Goal: Task Accomplishment & Management: Manage account settings

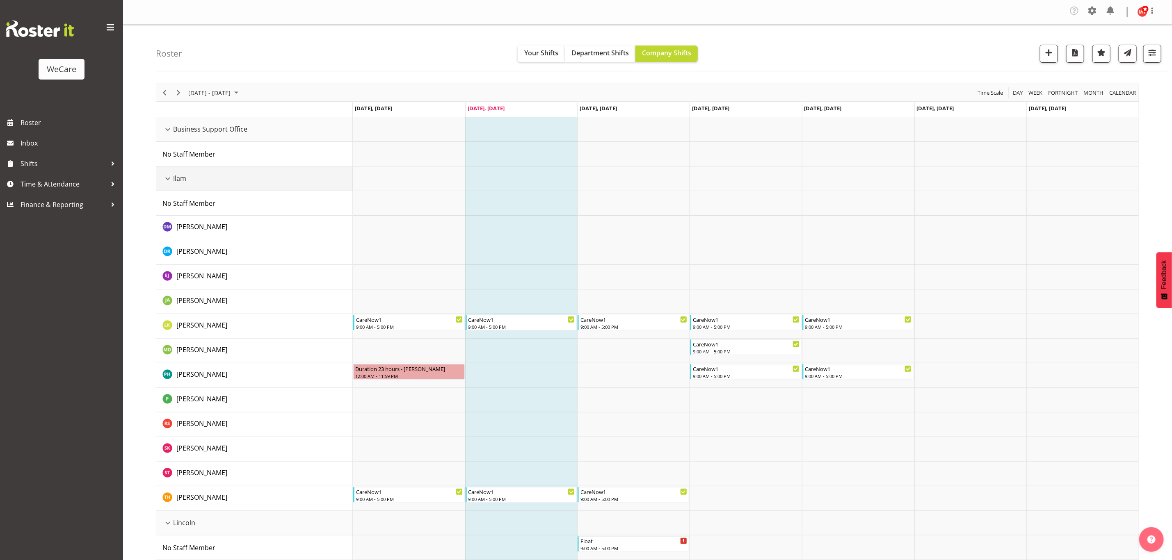
click at [167, 178] on div "Ilam resource" at bounding box center [167, 178] width 11 height 11
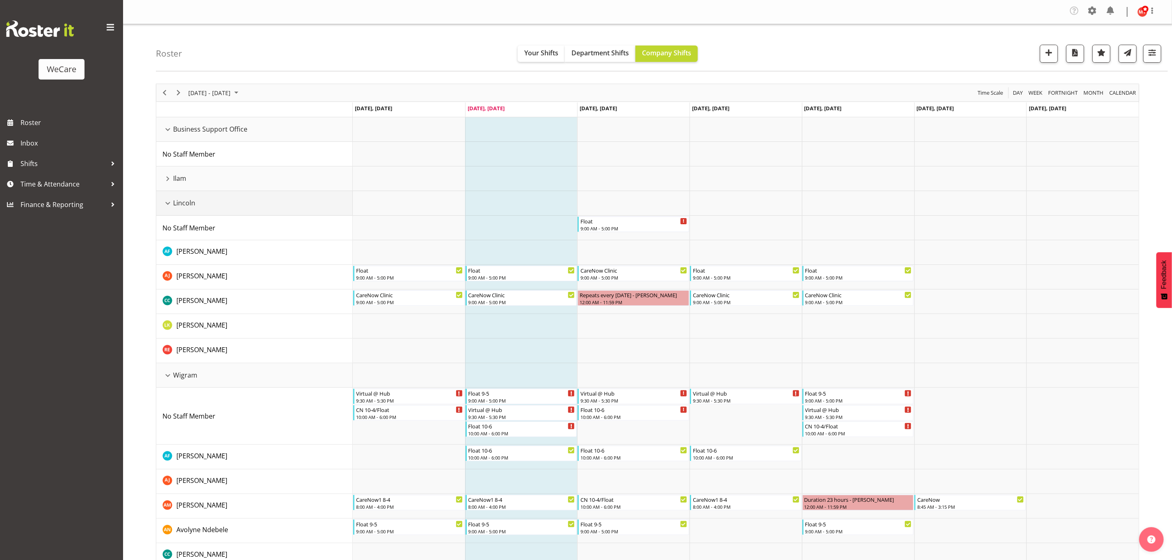
click at [167, 204] on div "Lincoln resource" at bounding box center [167, 203] width 11 height 11
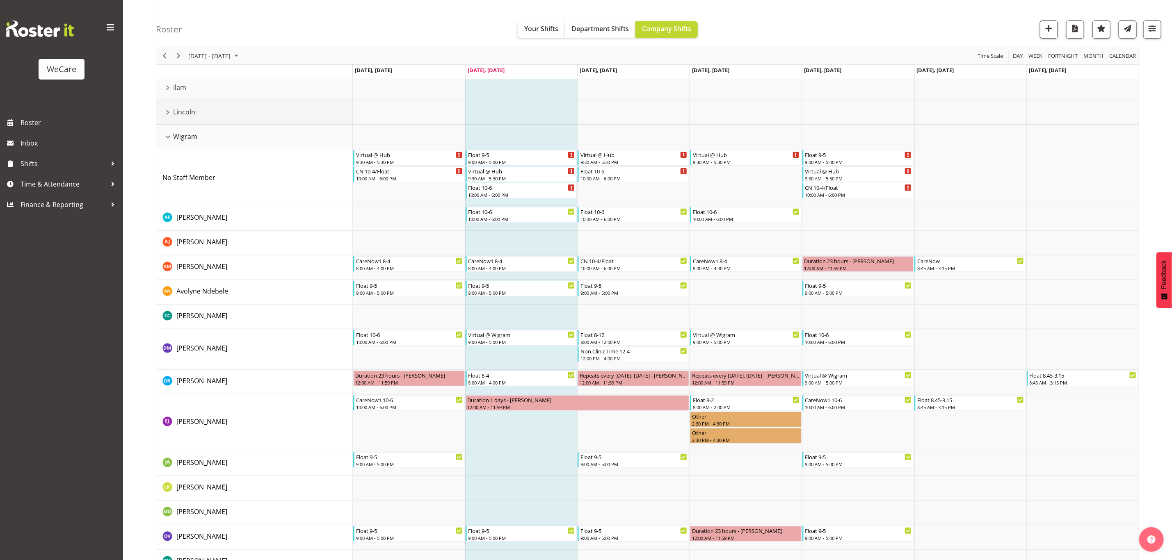
scroll to position [75, 0]
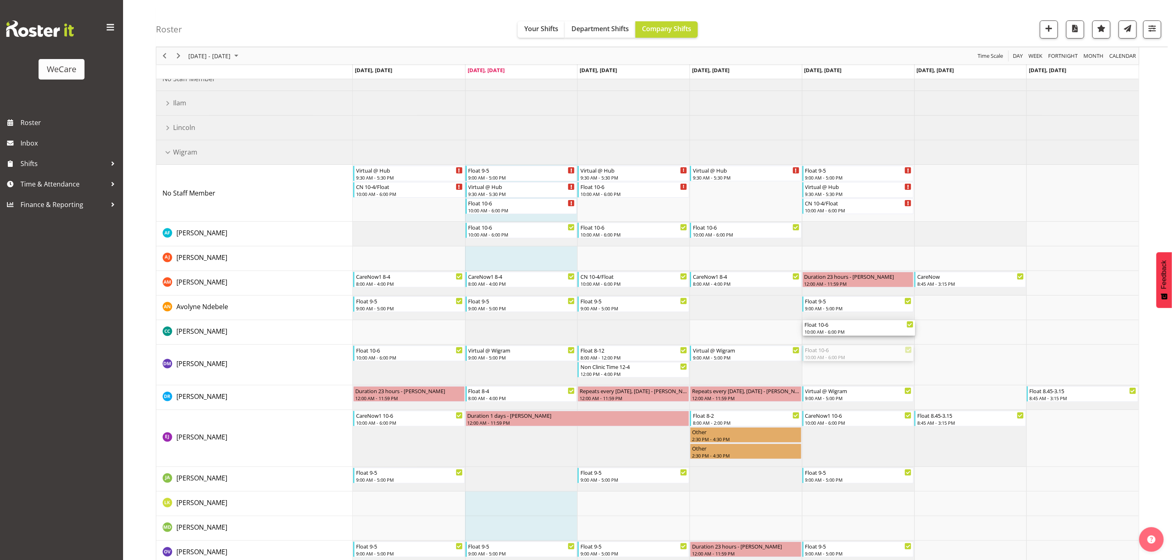
drag, startPoint x: 840, startPoint y: 354, endPoint x: 838, endPoint y: 333, distance: 21.0
drag, startPoint x: 821, startPoint y: 392, endPoint x: 823, endPoint y: 354, distance: 38.2
drag, startPoint x: 829, startPoint y: 330, endPoint x: 830, endPoint y: 394, distance: 64.0
drag, startPoint x: 828, startPoint y: 329, endPoint x: 835, endPoint y: 395, distance: 67.2
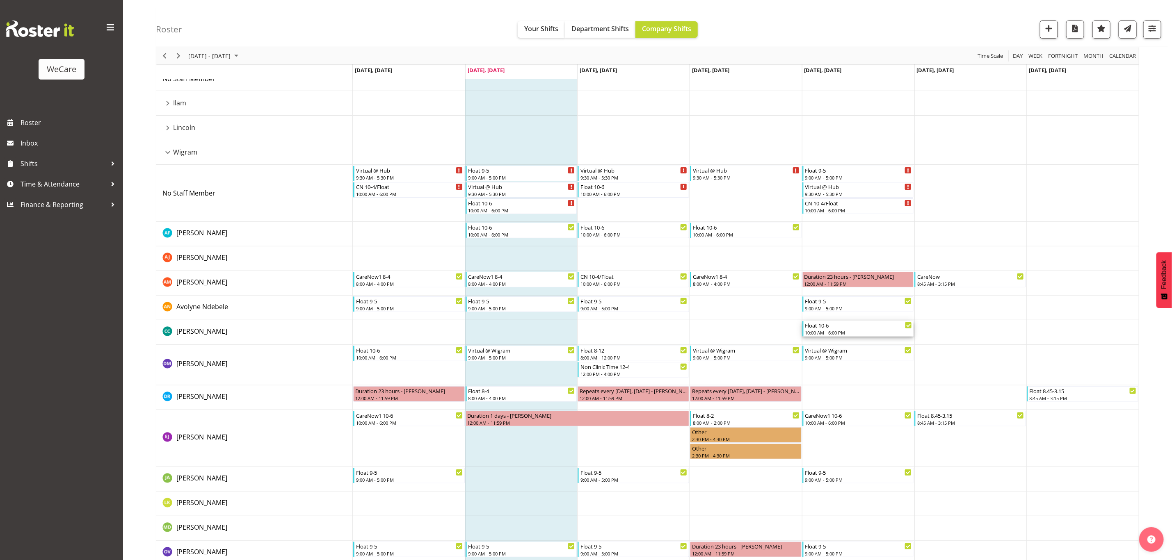
click at [888, 329] on div "10:00 AM - 6:00 PM" at bounding box center [858, 332] width 107 height 7
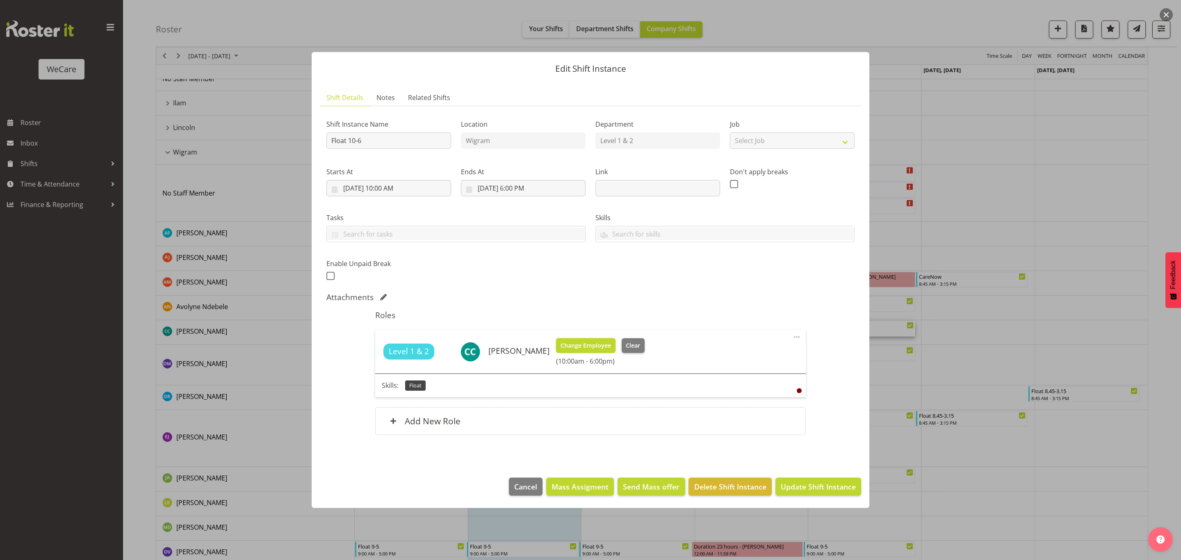
click at [591, 345] on span "Change Employee" at bounding box center [586, 345] width 50 height 9
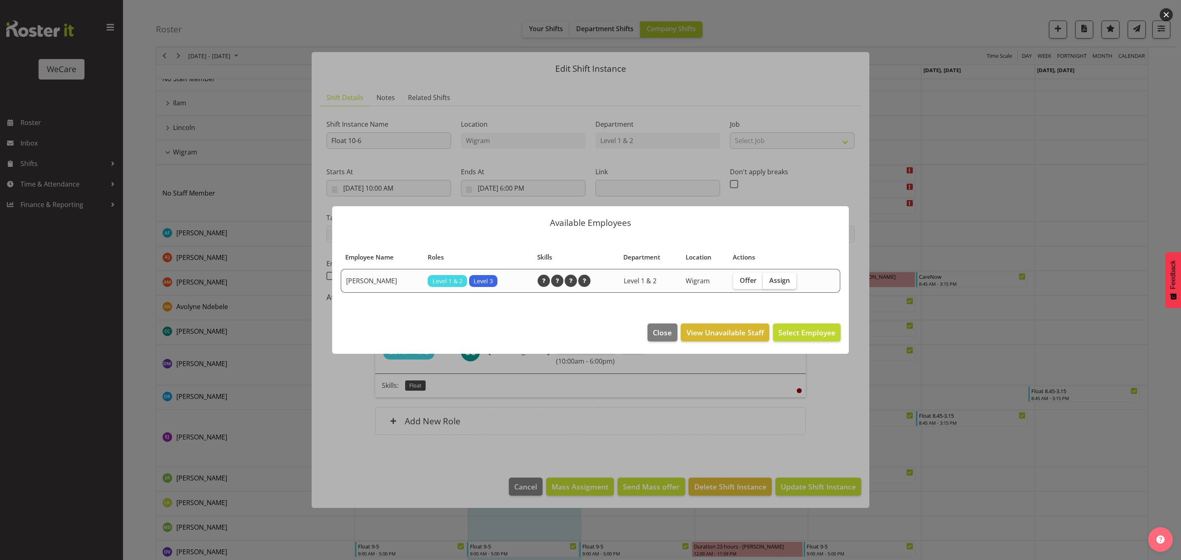
click at [780, 284] on span "Assign" at bounding box center [779, 280] width 21 height 8
click at [768, 283] on input "Assign" at bounding box center [765, 280] width 5 height 5
checkbox input "true"
click at [781, 333] on span "Assign Deepti Raturi" at bounding box center [794, 333] width 83 height 10
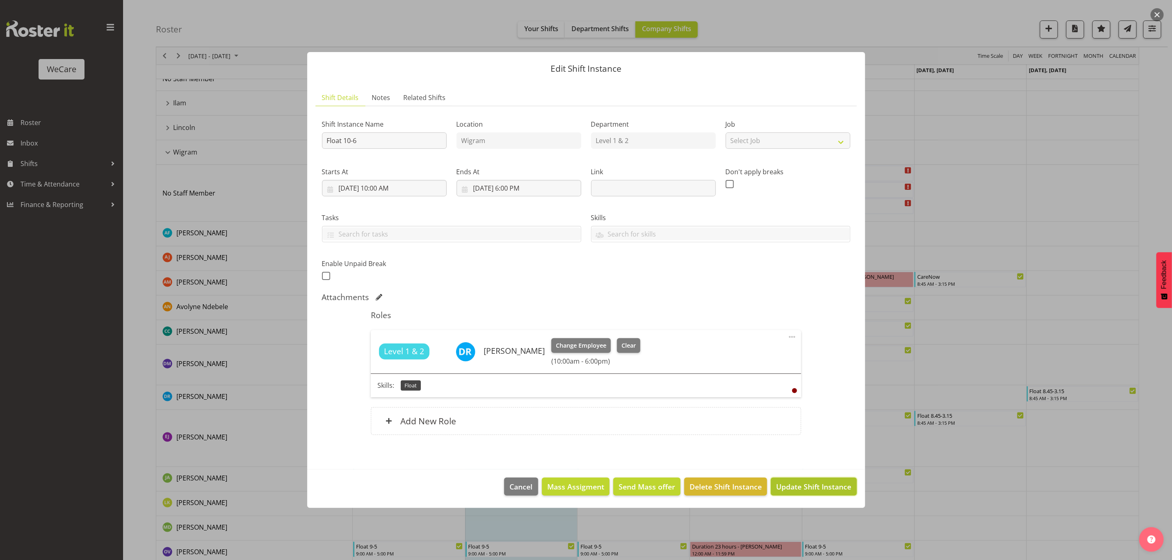
click at [811, 482] on span "Update Shift Instance" at bounding box center [813, 486] width 75 height 11
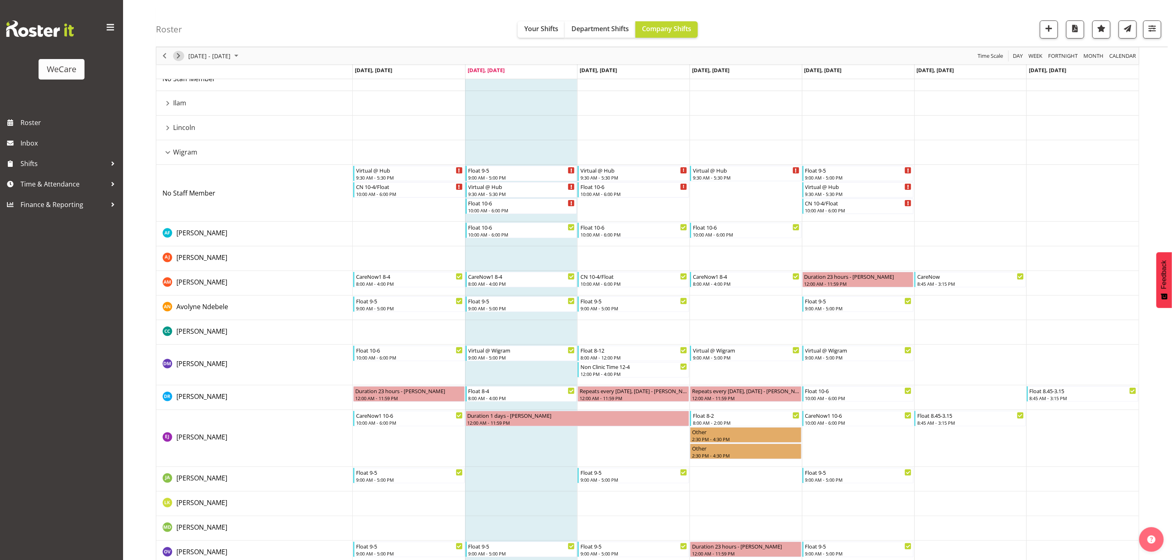
click at [180, 58] on span "Next" at bounding box center [178, 56] width 10 height 10
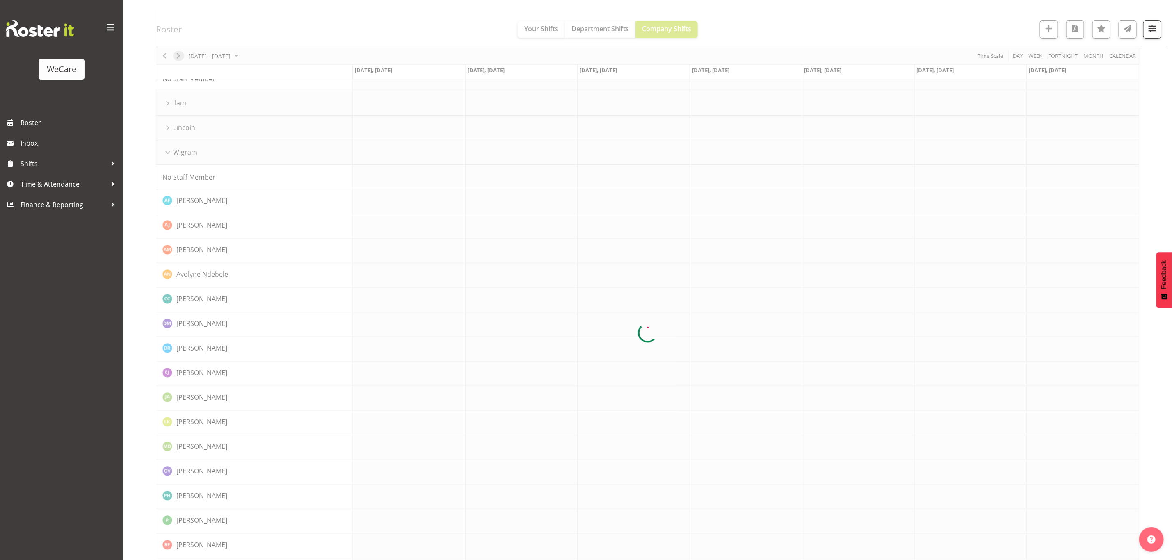
scroll to position [0, 0]
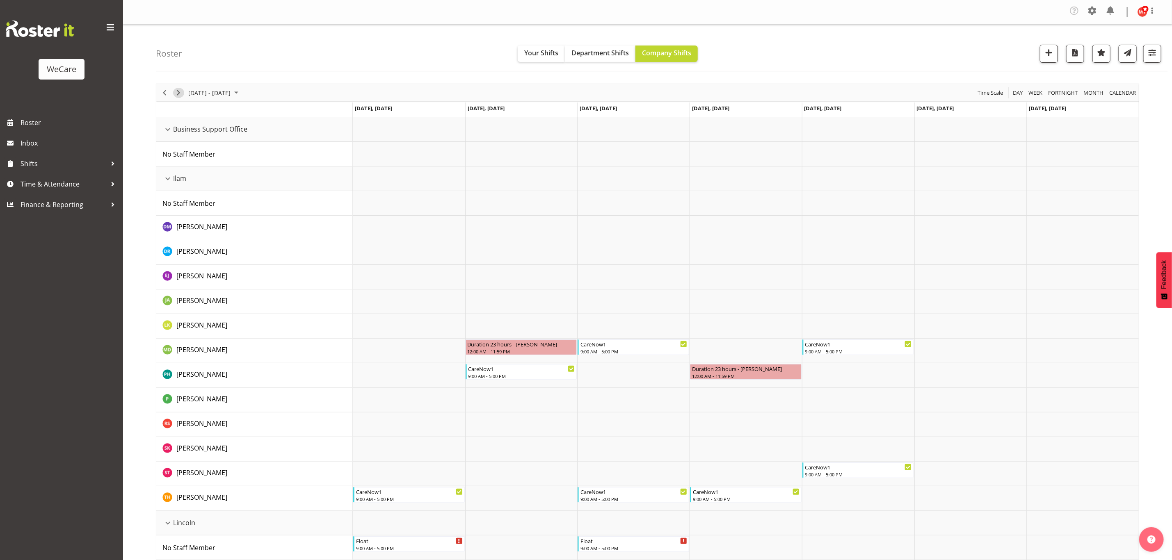
click at [179, 94] on span "Next" at bounding box center [178, 93] width 10 height 10
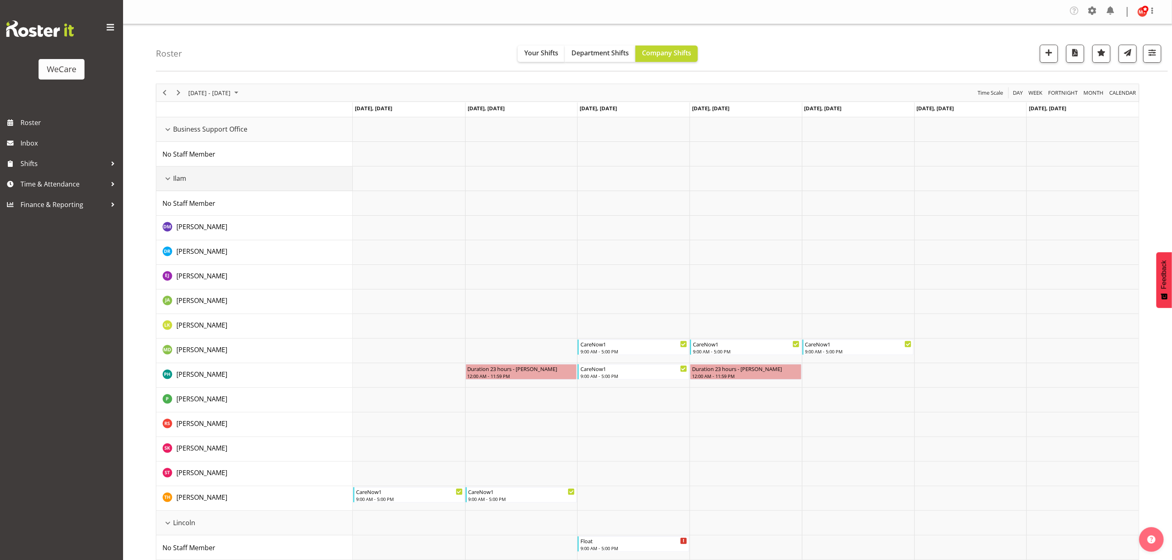
click at [169, 181] on div "Ilam resource" at bounding box center [167, 178] width 11 height 11
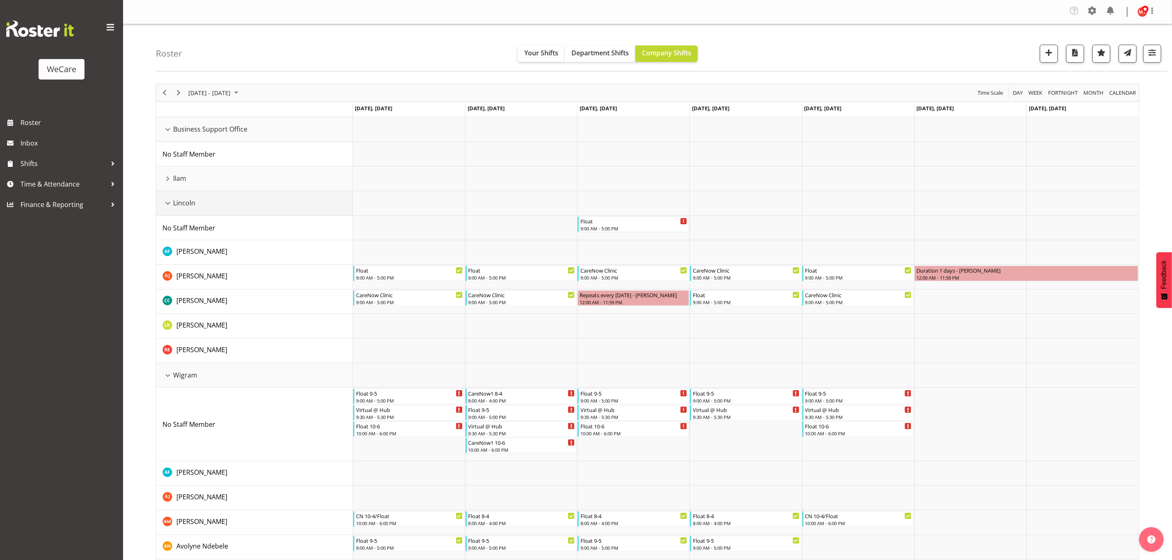
click at [167, 205] on div "Lincoln resource" at bounding box center [167, 203] width 11 height 11
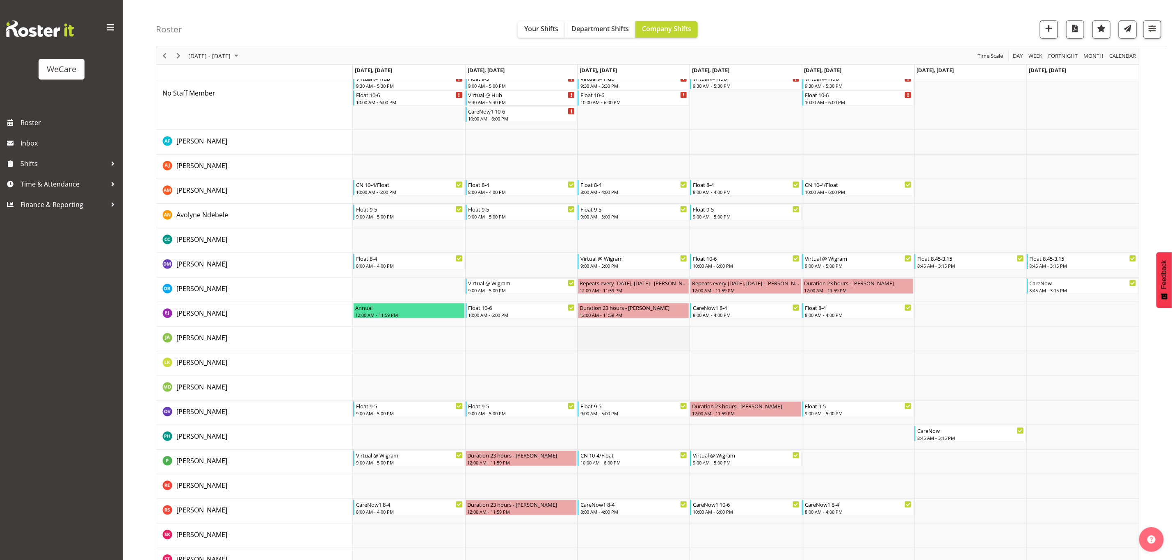
scroll to position [167, 0]
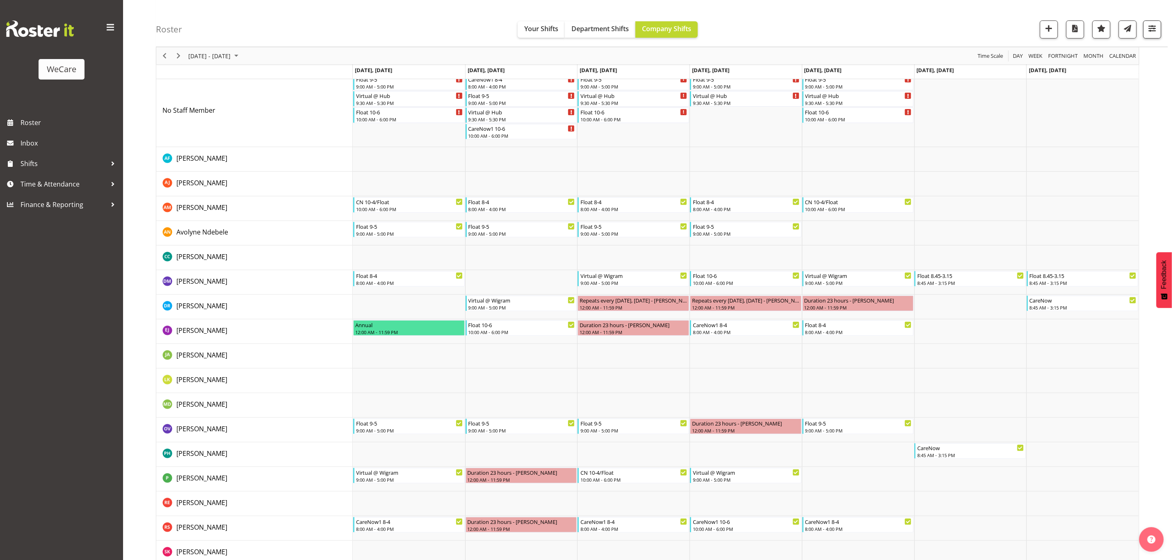
click at [1147, 20] on div "Roster Your Shifts Department Shifts Company Shifts 4 Locations Clear Business …" at bounding box center [662, 23] width 1012 height 47
click at [1148, 26] on span "button" at bounding box center [1152, 28] width 11 height 11
click at [1099, 82] on span "1 Departments" at bounding box center [1102, 80] width 52 height 10
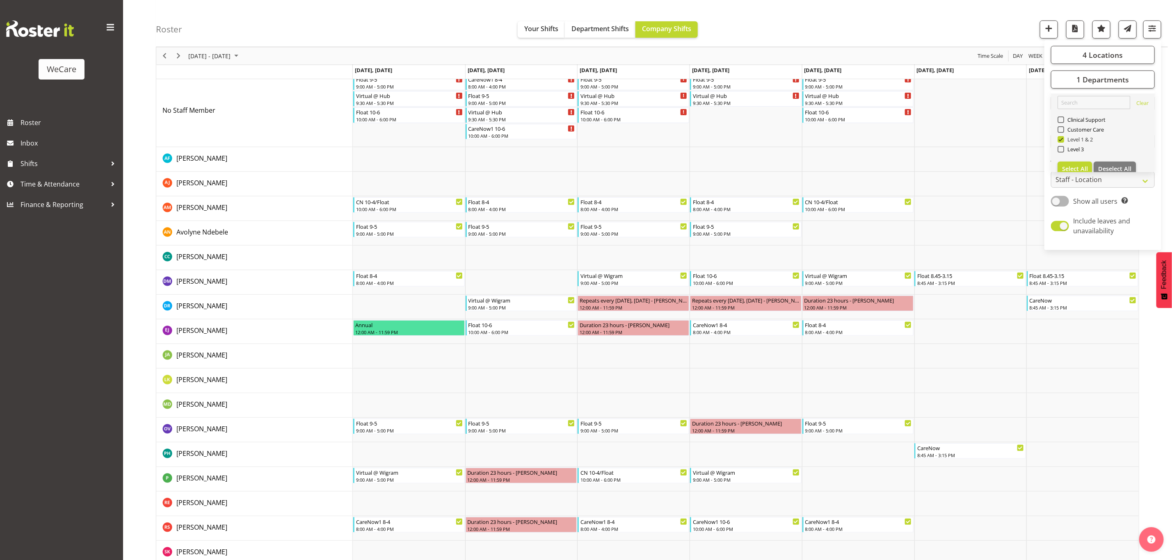
click at [1063, 139] on span at bounding box center [1060, 139] width 7 height 7
click at [1063, 139] on input "Level 1 & 2" at bounding box center [1059, 139] width 5 height 5
checkbox input "false"
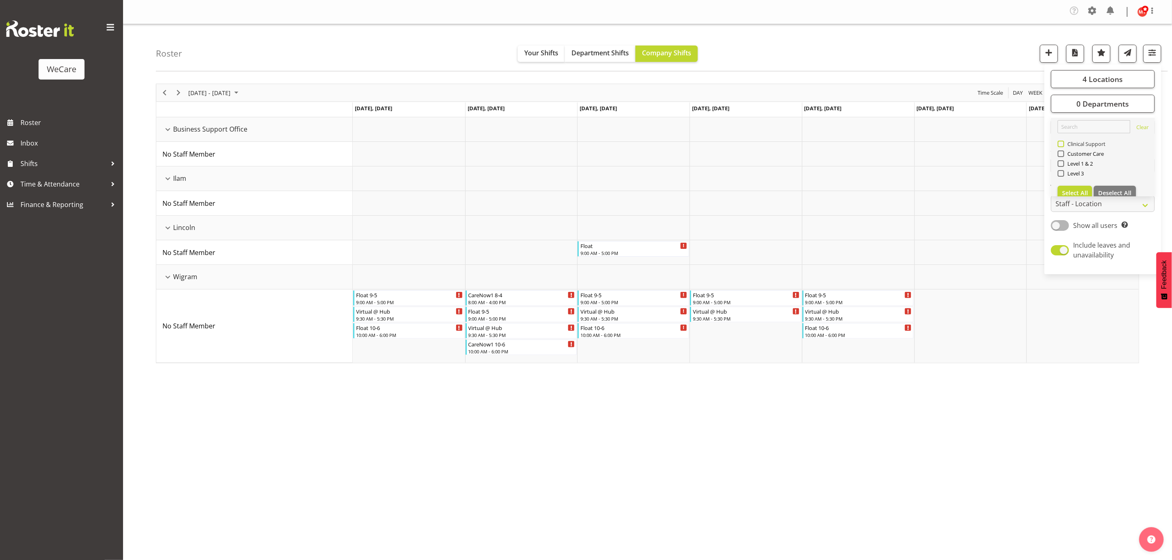
click at [1063, 145] on span at bounding box center [1060, 144] width 7 height 7
click at [1063, 145] on input "Clinical Support" at bounding box center [1059, 143] width 5 height 5
checkbox input "true"
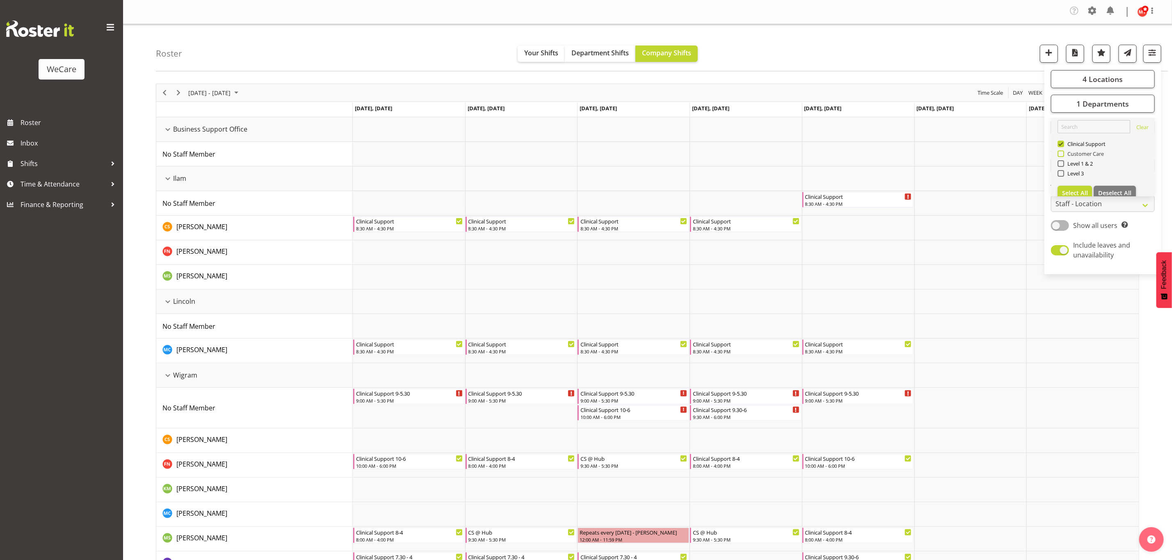
click at [1062, 155] on span at bounding box center [1060, 154] width 7 height 7
click at [1062, 155] on input "Customer Care" at bounding box center [1059, 153] width 5 height 5
checkbox input "true"
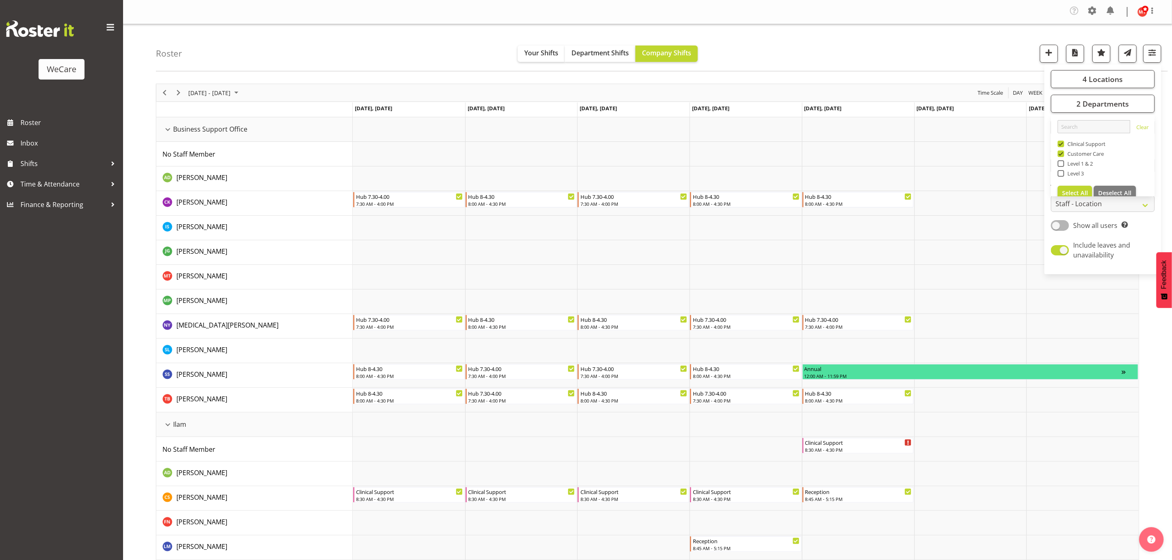
click at [940, 31] on div "Roster Your Shifts Department Shifts Company Shifts 4 Locations Clear Business …" at bounding box center [662, 47] width 1012 height 47
click at [165, 131] on div "Business Support Office resource" at bounding box center [167, 129] width 11 height 11
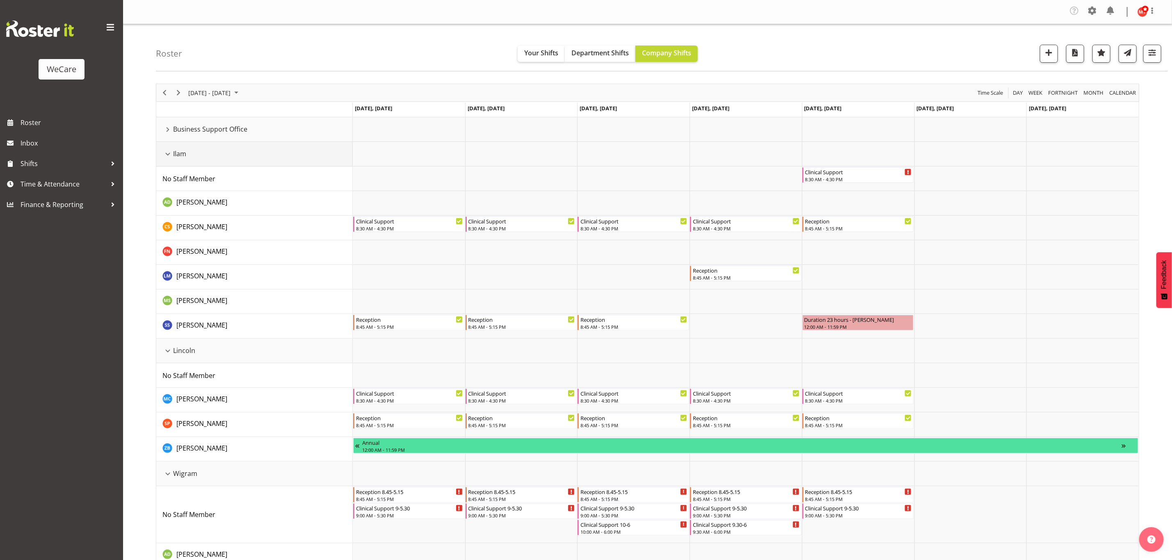
click at [167, 153] on div "Ilam resource" at bounding box center [167, 154] width 11 height 11
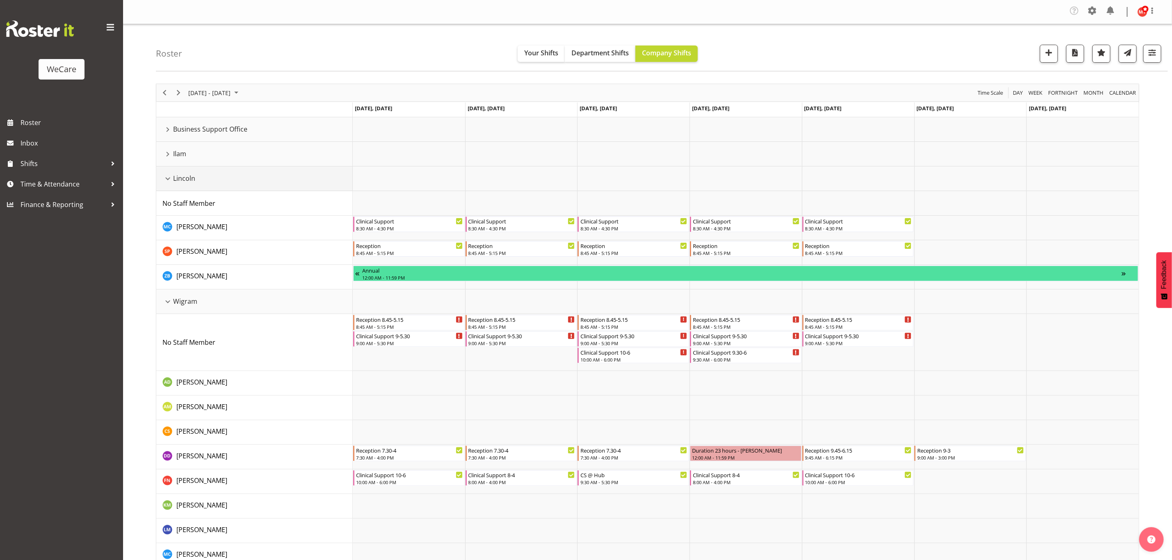
click at [167, 181] on div "Lincoln resource" at bounding box center [167, 178] width 11 height 11
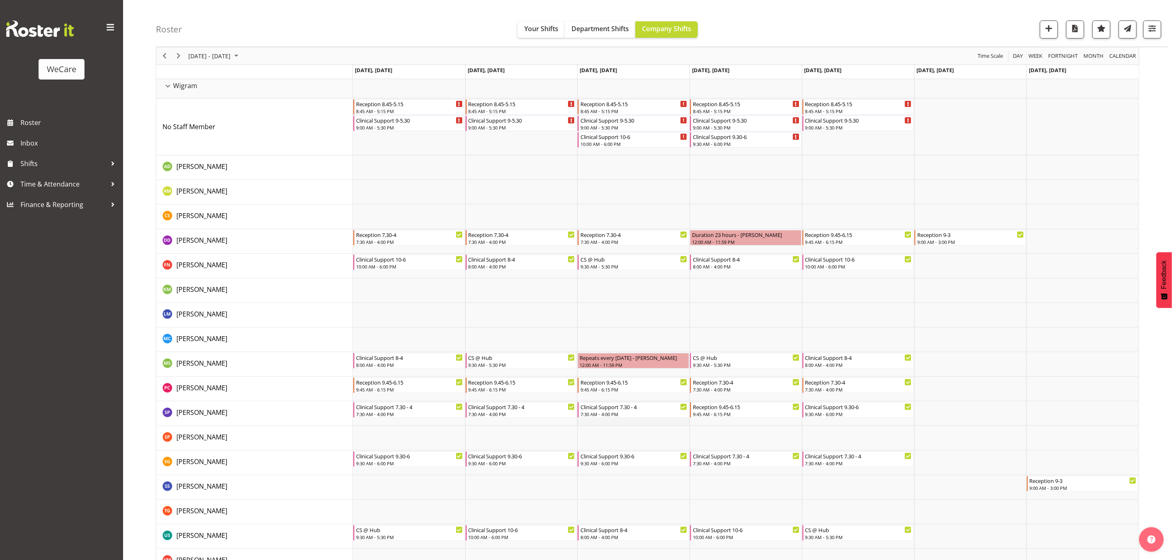
scroll to position [101, 0]
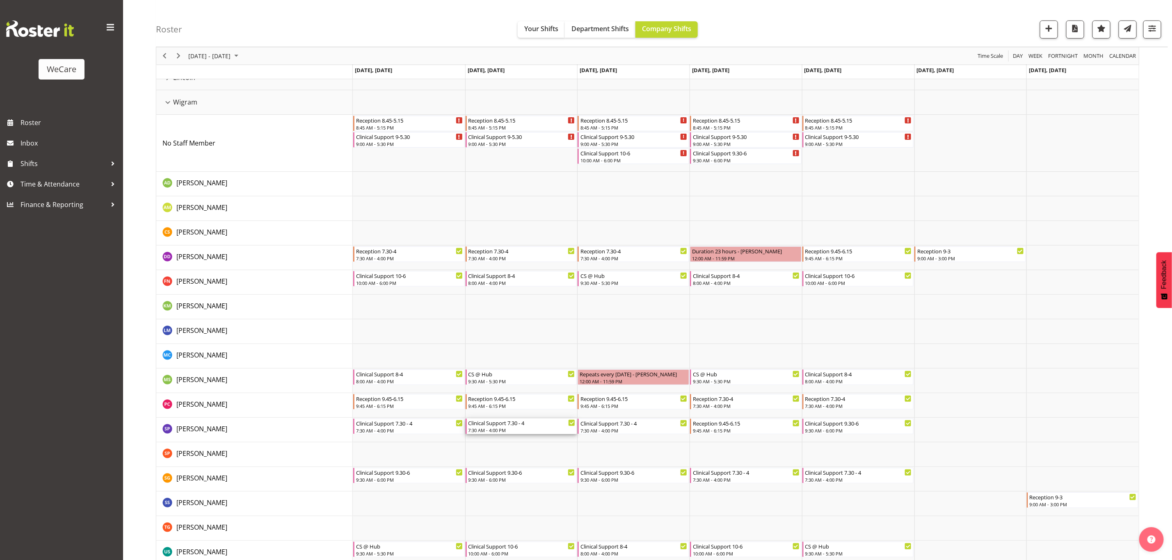
click at [536, 426] on div "Clinical Support 7.30 - 4" at bounding box center [521, 423] width 107 height 8
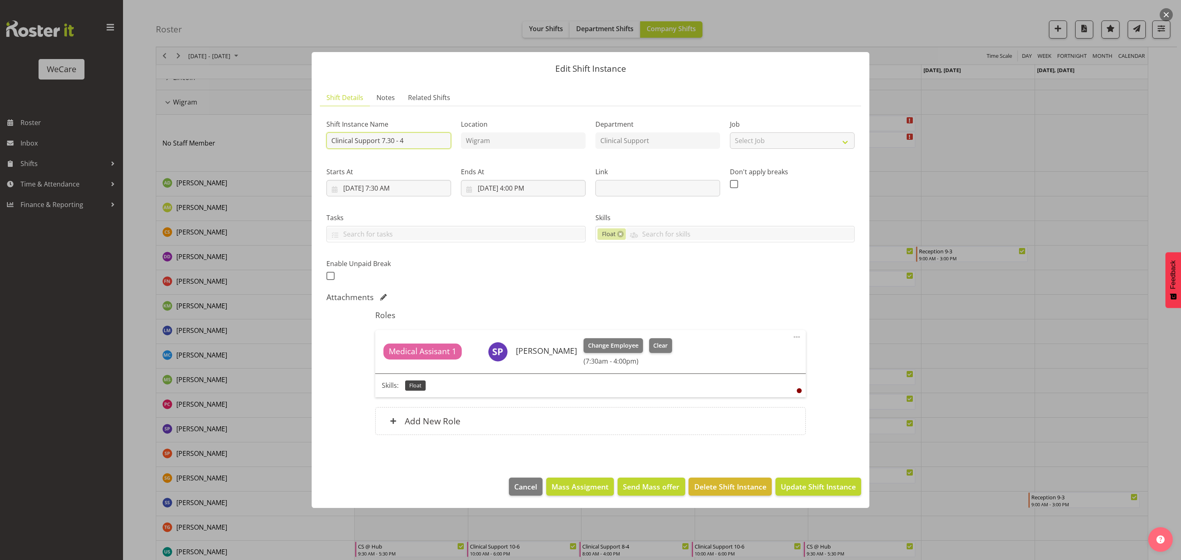
click at [356, 146] on input "Clinical Support 7.30 - 4" at bounding box center [388, 140] width 125 height 16
drag, startPoint x: 368, startPoint y: 139, endPoint x: 318, endPoint y: 137, distance: 50.5
click at [318, 137] on section "Shift Details Notes Related Shifts Shift Instance Name Clinical Support 7.30 - …" at bounding box center [591, 275] width 558 height 388
type input "Reception 7.30 - 4"
click at [801, 491] on span "Update Shift Instance" at bounding box center [818, 486] width 75 height 11
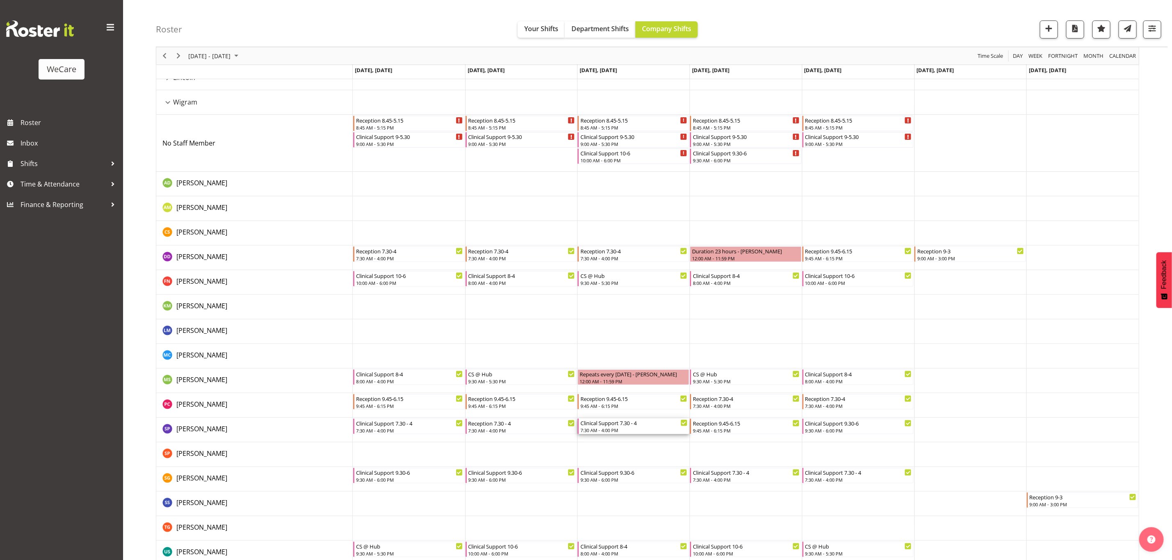
click at [614, 427] on div "Clinical Support 7.30 - 4" at bounding box center [633, 423] width 107 height 8
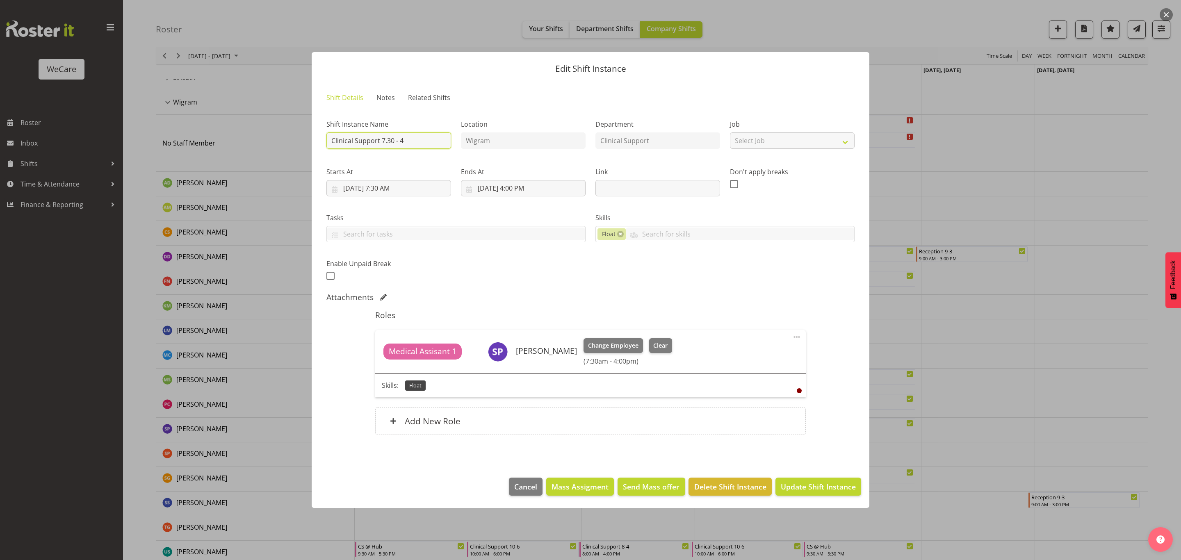
drag, startPoint x: 380, startPoint y: 139, endPoint x: 315, endPoint y: 138, distance: 64.8
click at [315, 138] on section "Shift Details Notes Related Shifts Shift Instance Name Clinical Support 7.30 - …" at bounding box center [591, 275] width 558 height 388
type input "Reception 7.30 - 4"
click at [816, 486] on span "Update Shift Instance" at bounding box center [818, 486] width 75 height 11
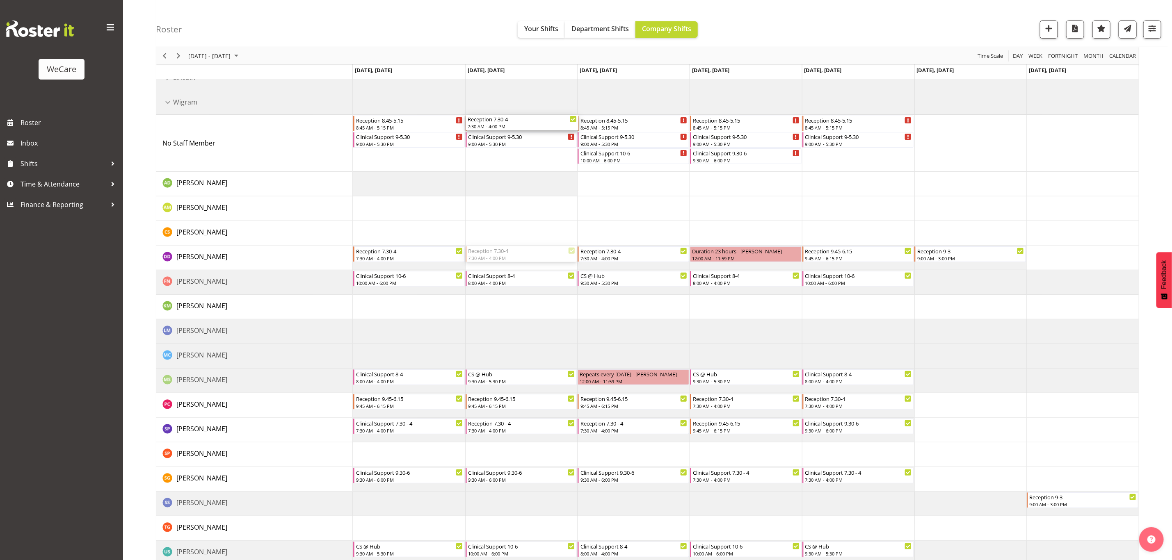
drag, startPoint x: 509, startPoint y: 256, endPoint x: 497, endPoint y: 150, distance: 106.4
click at [497, 150] on div "Hub 7.30-4.00 7:30 AM - 4:00 PM Hub 8-4.30 8:00 AM - 4:30 PM Hub 7.30-4.00 7:30…" at bounding box center [746, 315] width 786 height 598
drag, startPoint x: 623, startPoint y: 256, endPoint x: 617, endPoint y: 166, distance: 90.0
click at [617, 166] on div "Hub 7.30-4.00 7:30 AM - 4:00 PM Hub 8-4.30 8:00 AM - 4:30 PM Hub 7.30-4.00 7:30…" at bounding box center [746, 315] width 786 height 598
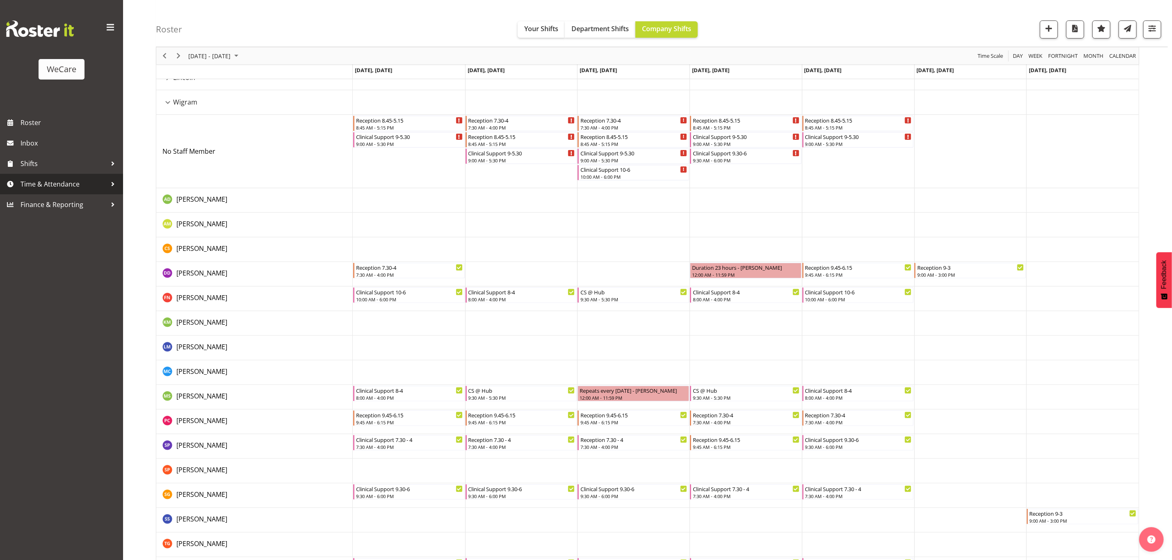
click at [72, 187] on span "Time & Attendance" at bounding box center [64, 184] width 86 height 12
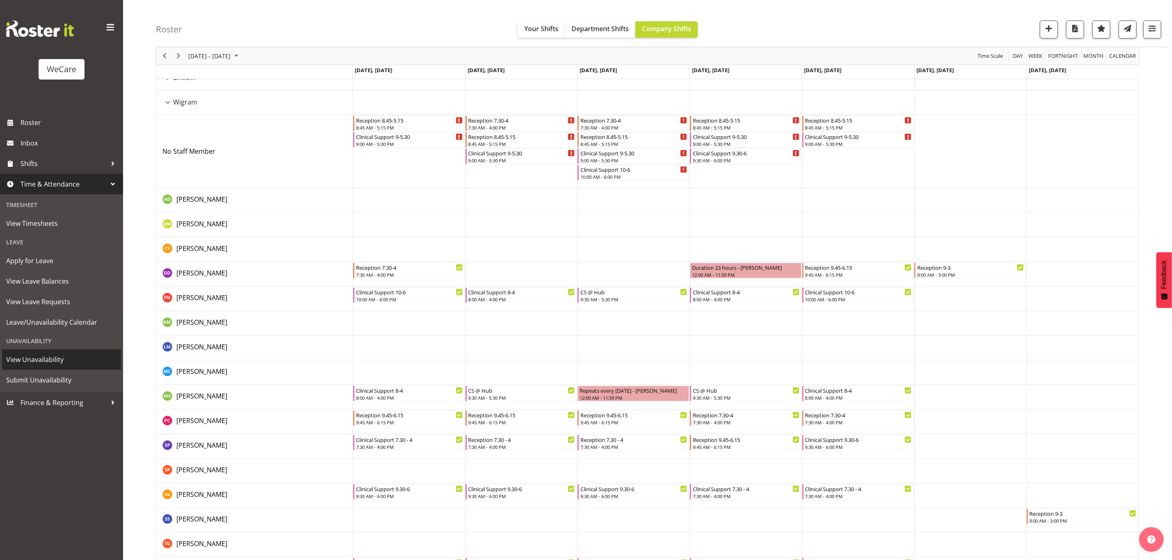
click at [68, 361] on span "View Unavailability" at bounding box center [61, 360] width 111 height 12
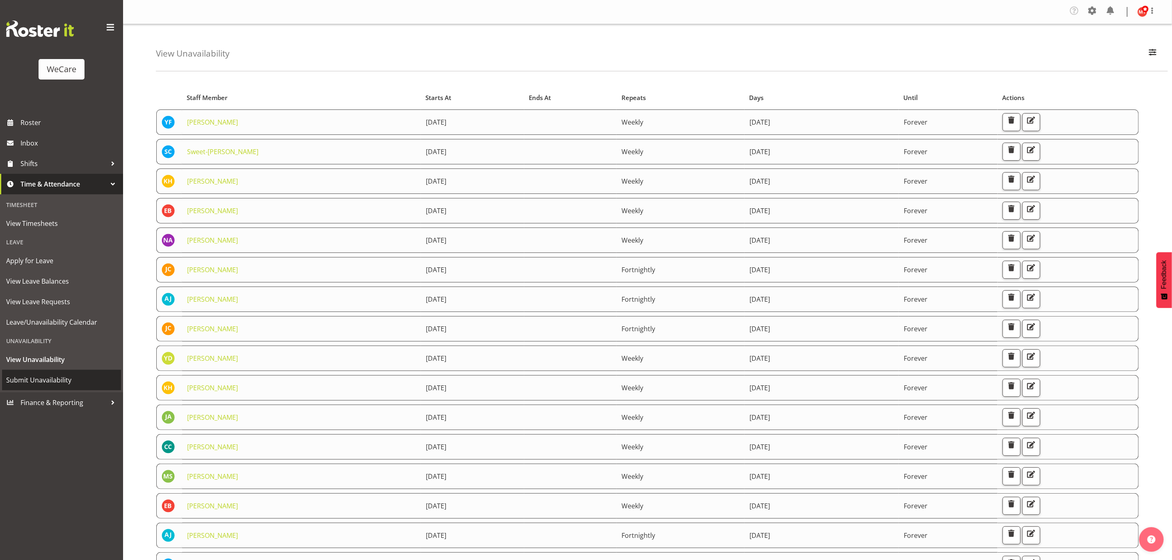
click at [44, 376] on span "Submit Unavailability" at bounding box center [61, 380] width 111 height 12
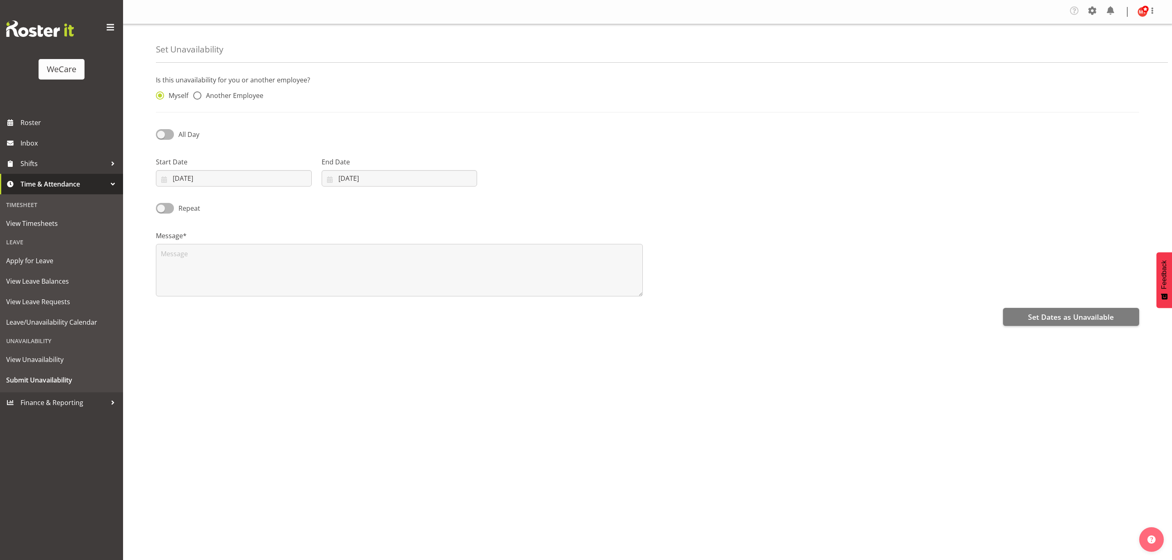
select select "8"
select select "2025"
click at [196, 97] on span at bounding box center [197, 95] width 8 height 8
click at [196, 97] on input "Another Employee" at bounding box center [195, 95] width 5 height 5
radio input "true"
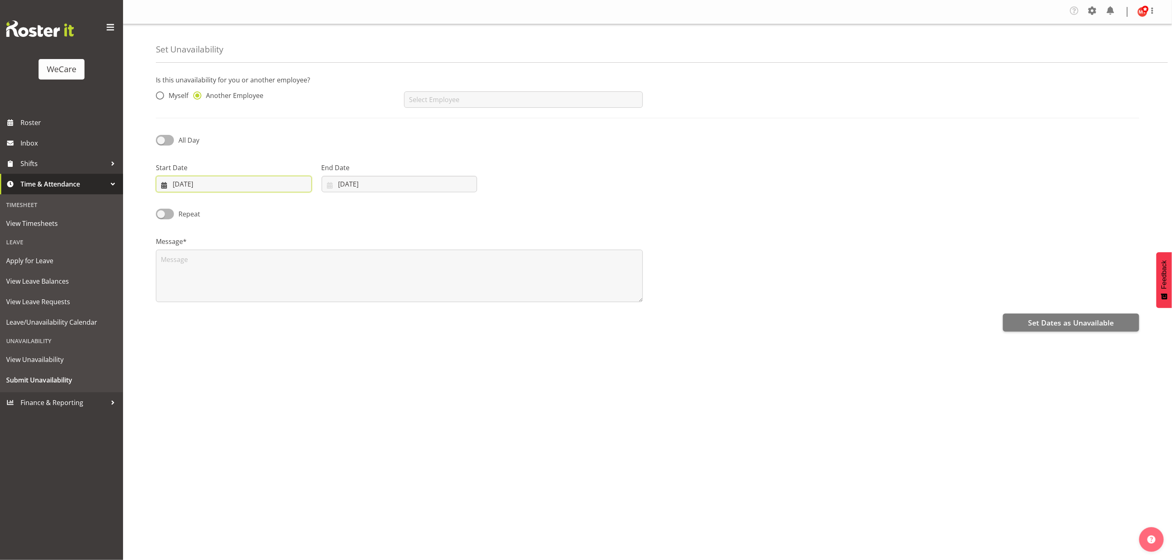
click at [213, 183] on input "02/09/2025" at bounding box center [234, 184] width 156 height 16
click at [213, 283] on span "16" at bounding box center [214, 282] width 7 height 8
type input "16/09/2025"
click at [352, 183] on input "02/09/2025" at bounding box center [400, 184] width 156 height 16
click at [392, 282] on link "17" at bounding box center [387, 281] width 16 height 15
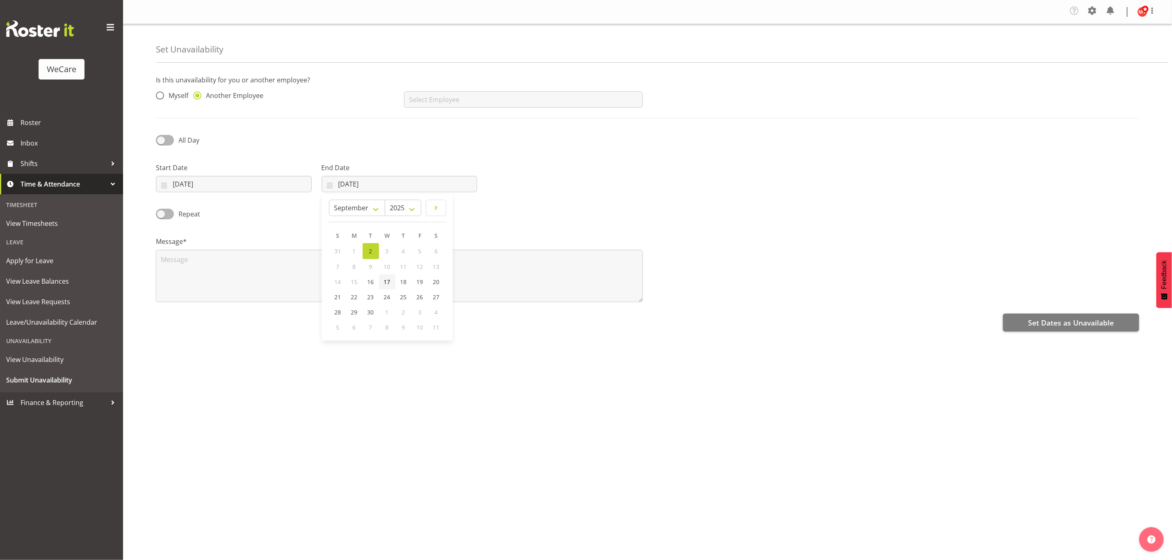
type input "17/09/2025"
click at [443, 96] on input "text" at bounding box center [523, 99] width 238 height 16
click at [449, 117] on span "[PERSON_NAME]" at bounding box center [436, 120] width 51 height 9
type input "[PERSON_NAME]"
click at [162, 143] on span at bounding box center [165, 140] width 18 height 10
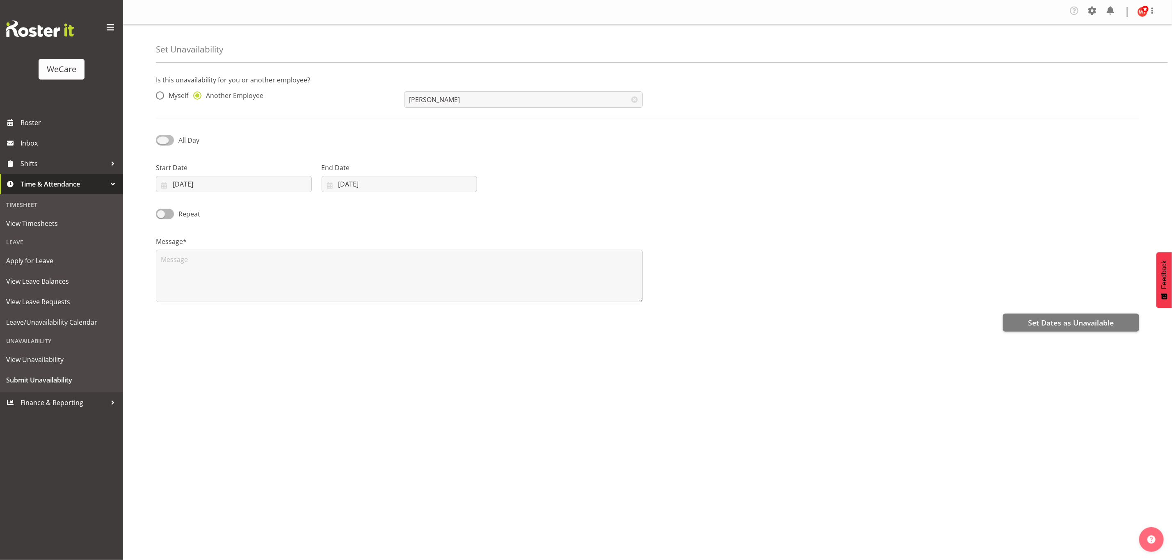
click at [161, 143] on input "All Day" at bounding box center [158, 139] width 5 height 5
checkbox input "true"
click at [202, 261] on textarea at bounding box center [399, 276] width 487 height 52
type textarea "Health & Safety Course"
click at [513, 186] on input "13:09" at bounding box center [565, 184] width 156 height 16
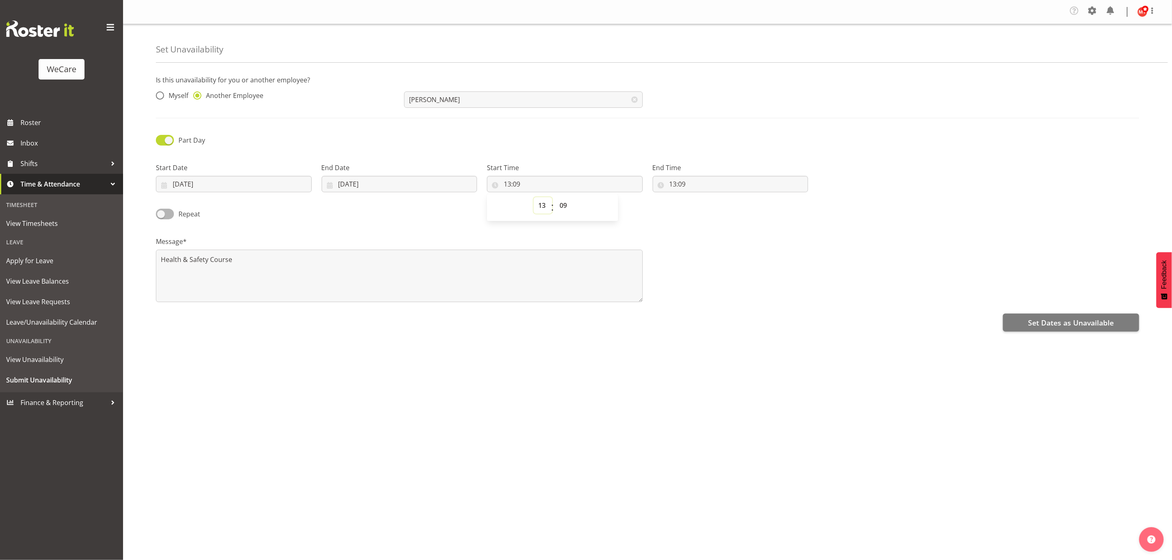
click at [542, 206] on select "00 01 02 03 04 05 06 07 08 09 10 11 12 13 14 15 16 17 18 19 20 21 22 23" at bounding box center [543, 205] width 18 height 16
select select "7"
click at [534, 198] on select "00 01 02 03 04 05 06 07 08 09 10 11 12 13 14 15 16 17 18 19 20 21 22 23" at bounding box center [543, 205] width 18 height 16
type input "07:09"
click at [568, 203] on select "00 01 02 03 04 05 06 07 08 09 10 11 12 13 14 15 16 17 18 19 20 21 22 23 24 25 2…" at bounding box center [564, 205] width 18 height 16
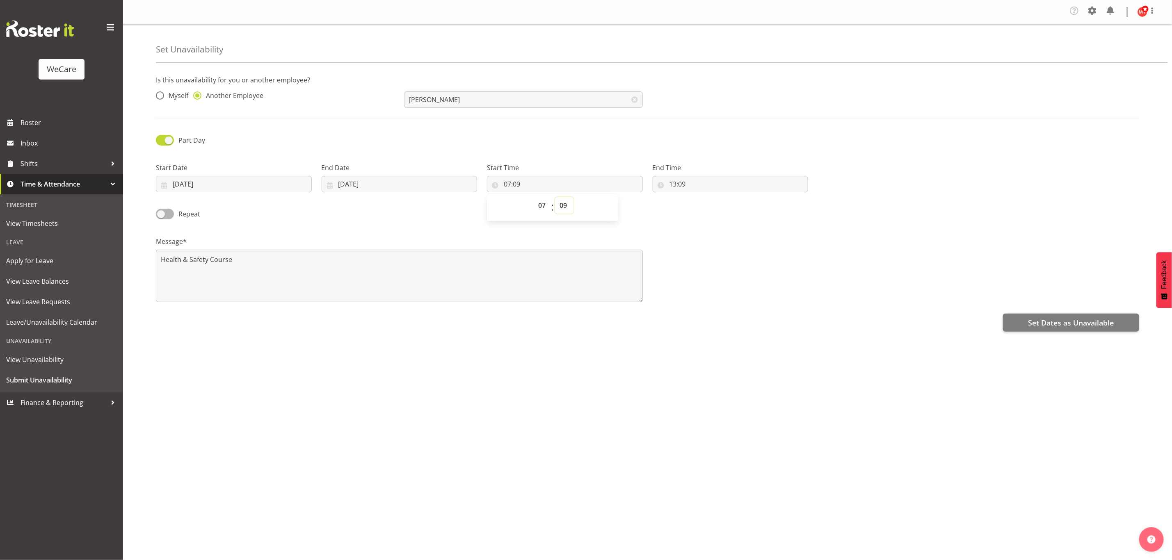
select select "0"
click at [555, 198] on select "00 01 02 03 04 05 06 07 08 09 10 11 12 13 14 15 16 17 18 19 20 21 22 23 24 25 2…" at bounding box center [564, 205] width 18 height 16
type input "07:00"
click at [666, 186] on input "13:09" at bounding box center [730, 184] width 156 height 16
click at [706, 208] on select "00 01 02 03 04 05 06 07 08 09 10 11 12 13 14 15 16 17 18 19 20 21 22 23" at bounding box center [708, 205] width 18 height 16
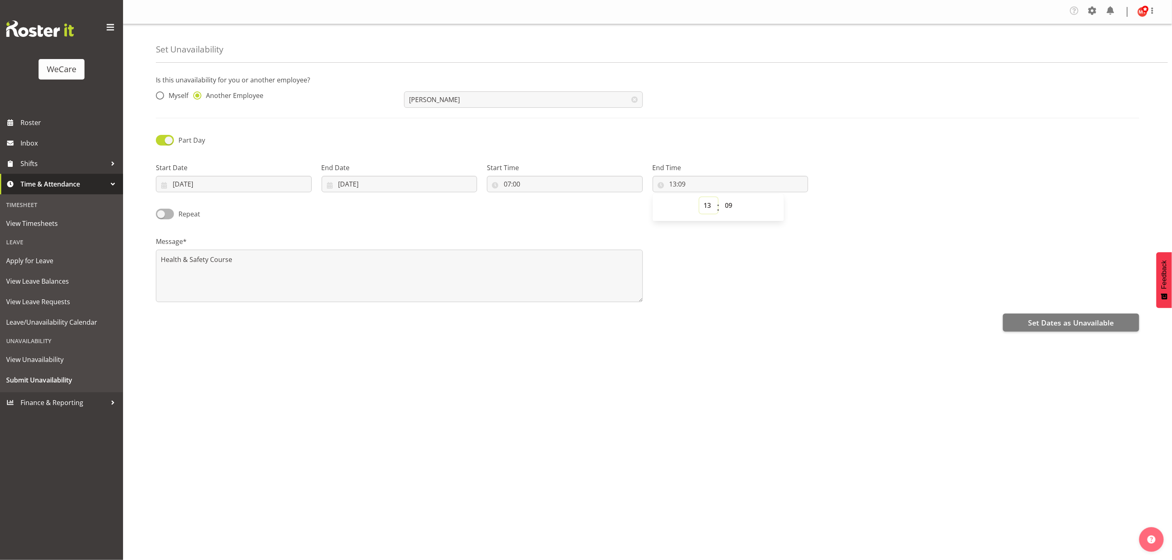
select select "16"
click at [699, 198] on select "00 01 02 03 04 05 06 07 08 09 10 11 12 13 14 15 16 17 18 19 20 21 22 23" at bounding box center [708, 205] width 18 height 16
type input "16:09"
click at [731, 208] on select "00 01 02 03 04 05 06 07 08 09 10 11 12 13 14 15 16 17 18 19 20 21 22 23 24 25 2…" at bounding box center [730, 205] width 18 height 16
select select "0"
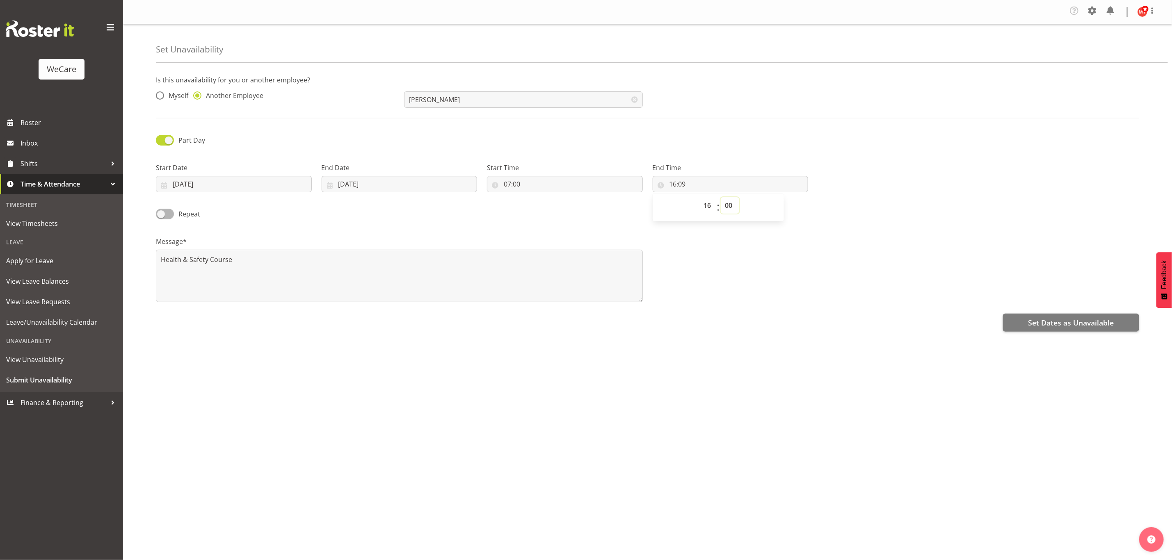
click at [721, 198] on select "00 01 02 03 04 05 06 07 08 09 10 11 12 13 14 15 16 17 18 19 20 21 22 23 24 25 2…" at bounding box center [730, 205] width 18 height 16
type input "16:00"
click at [832, 230] on div "Message* Health & Safety Course" at bounding box center [647, 266] width 993 height 82
click at [1033, 322] on span "Set Dates as Unavailable" at bounding box center [1071, 322] width 86 height 11
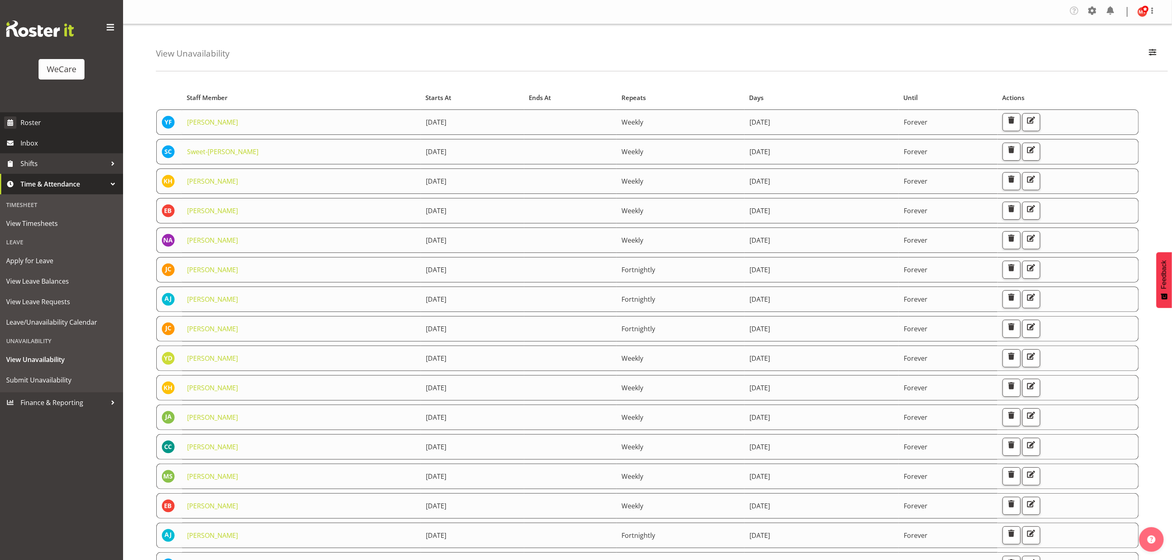
click at [59, 124] on span "Roster" at bounding box center [70, 122] width 98 height 12
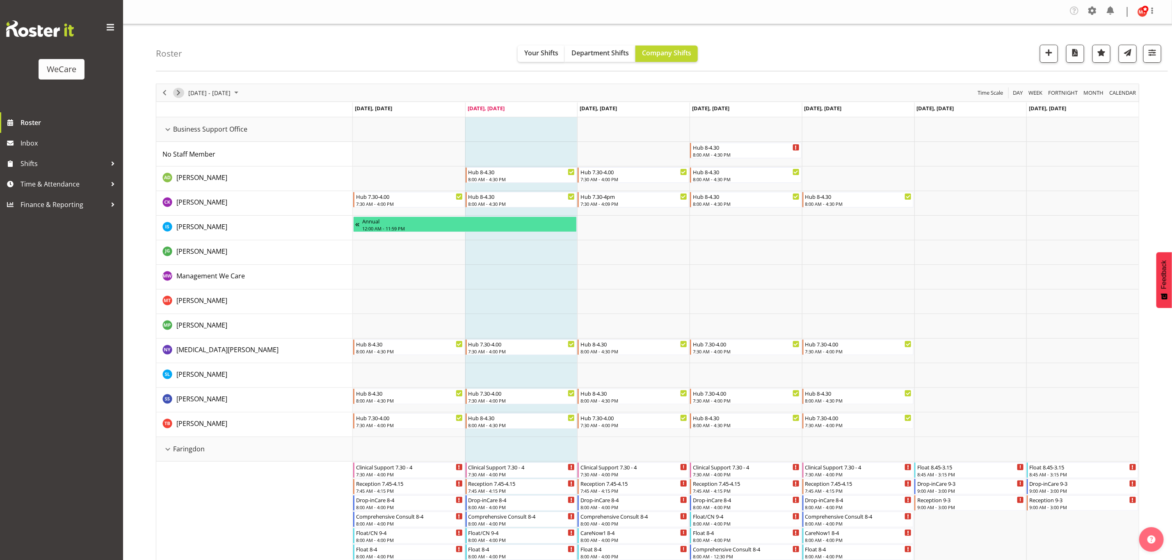
click at [181, 95] on span "Next" at bounding box center [178, 93] width 10 height 10
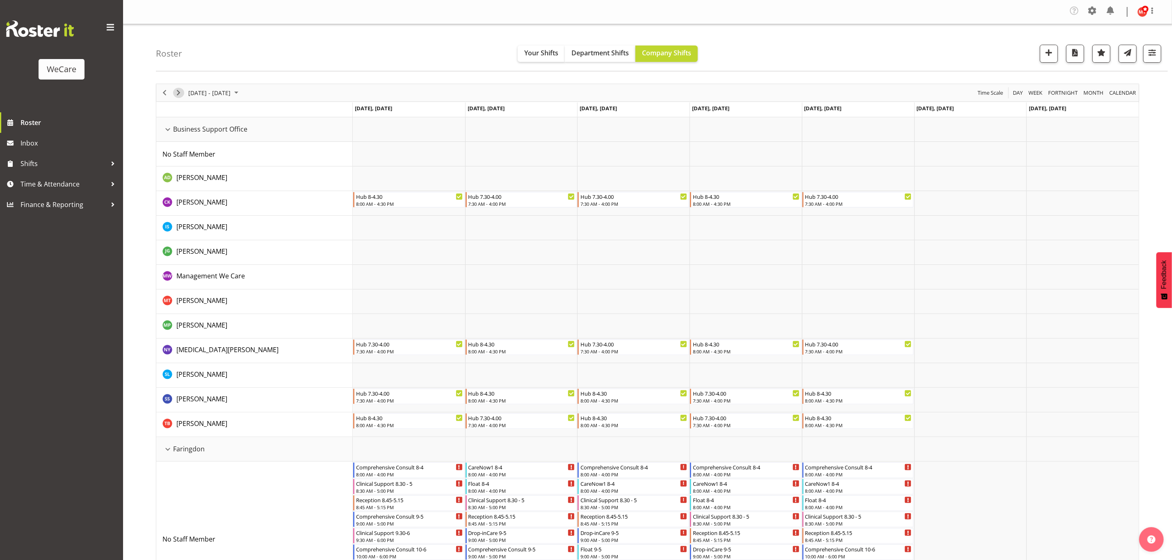
click at [178, 96] on span "Next" at bounding box center [178, 93] width 10 height 10
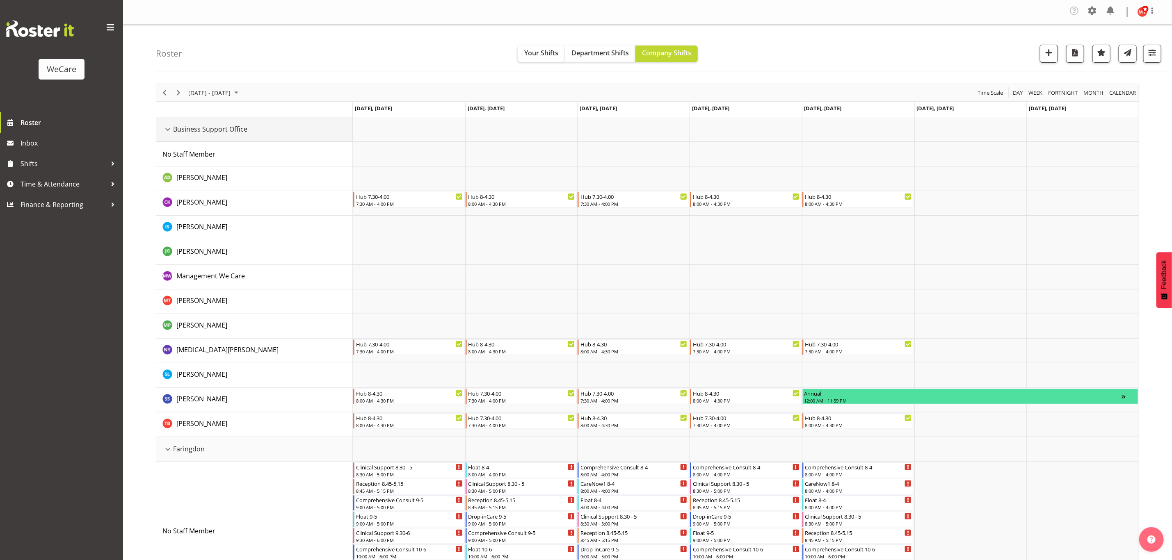
drag, startPoint x: 171, startPoint y: 130, endPoint x: 170, endPoint y: 146, distance: 16.0
click at [171, 131] on div "Business Support Office resource" at bounding box center [167, 129] width 11 height 11
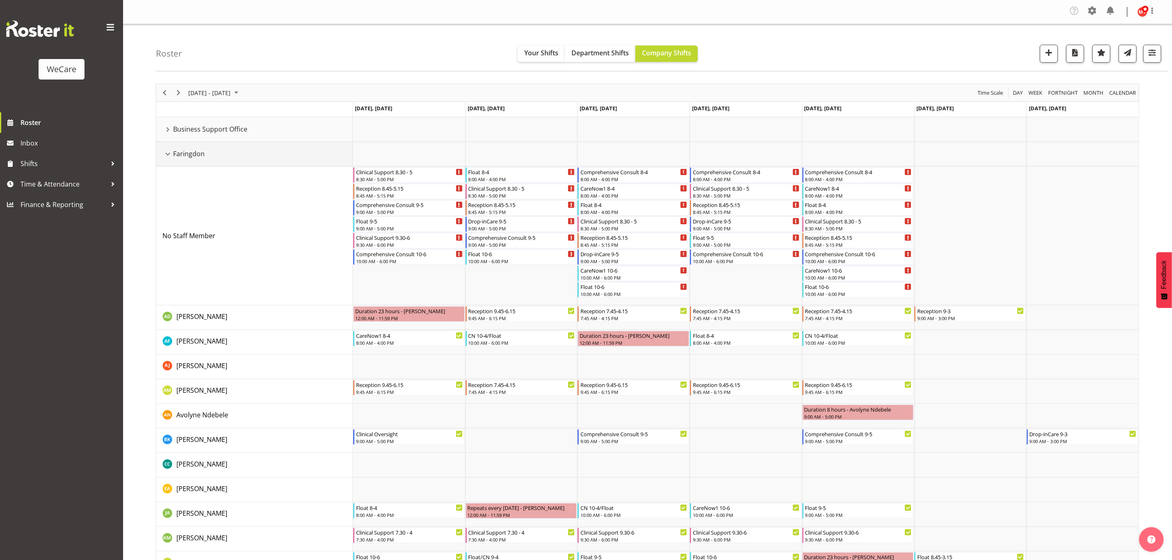
click at [169, 153] on div "Faringdon resource" at bounding box center [167, 154] width 11 height 11
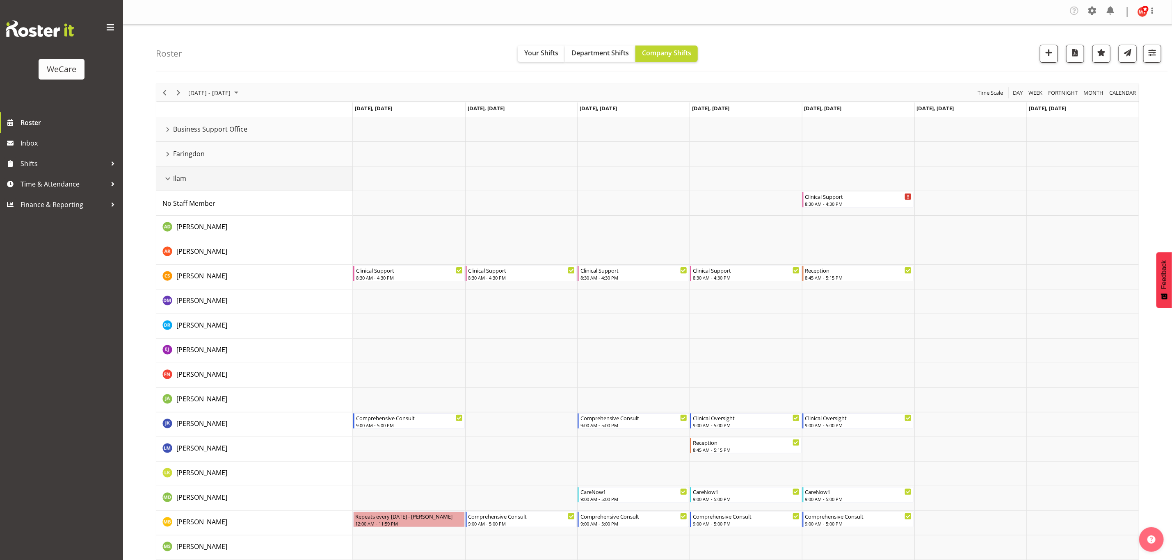
click at [169, 175] on div "Ilam resource" at bounding box center [167, 178] width 11 height 11
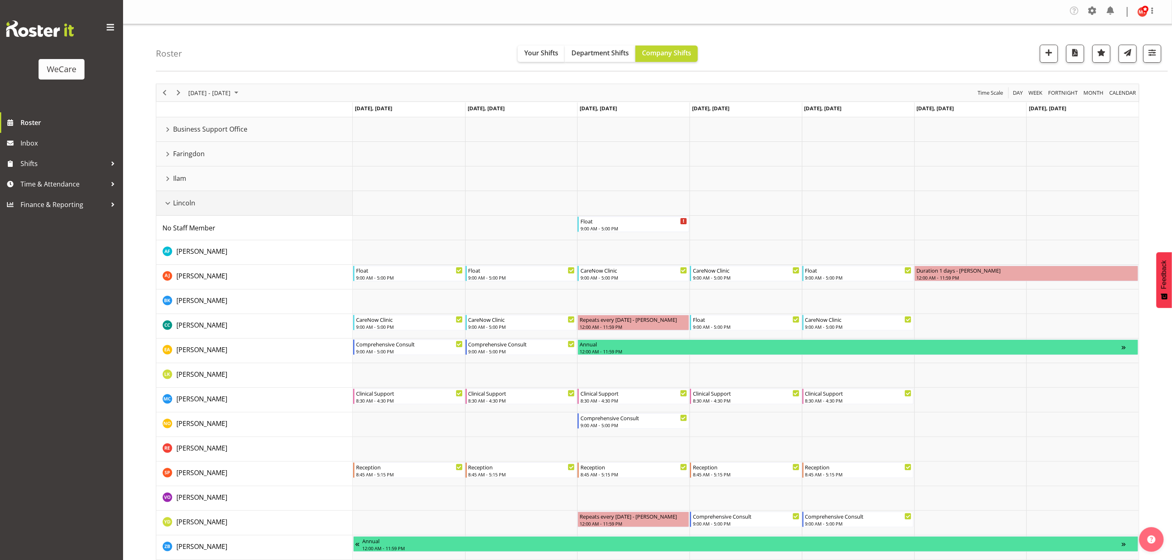
drag, startPoint x: 168, startPoint y: 202, endPoint x: 243, endPoint y: 274, distance: 104.1
click at [169, 202] on div "Lincoln resource" at bounding box center [167, 203] width 11 height 11
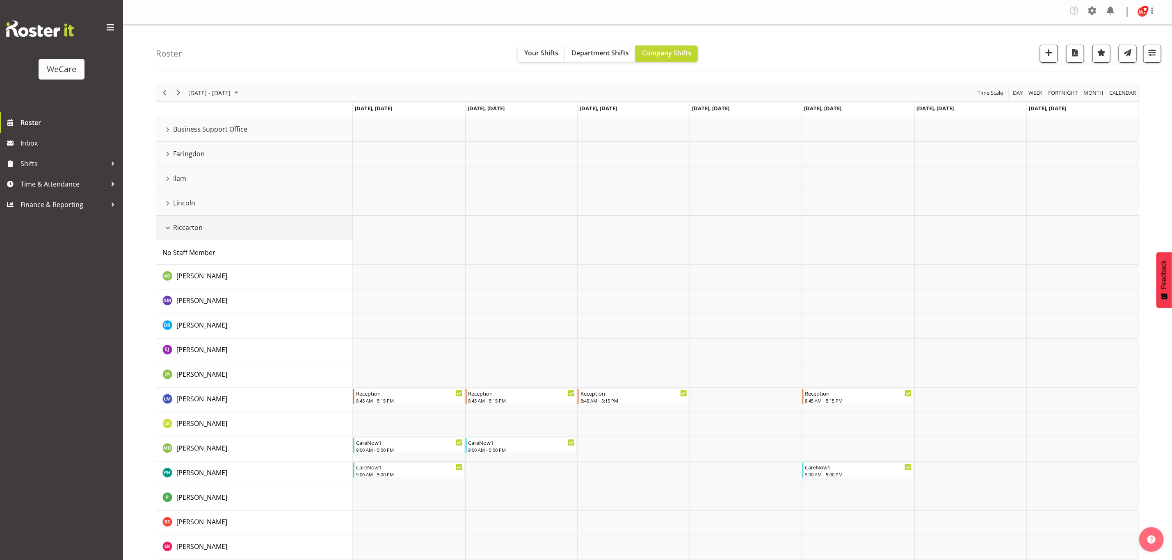
click at [168, 229] on div "Riccarton resource" at bounding box center [167, 228] width 11 height 11
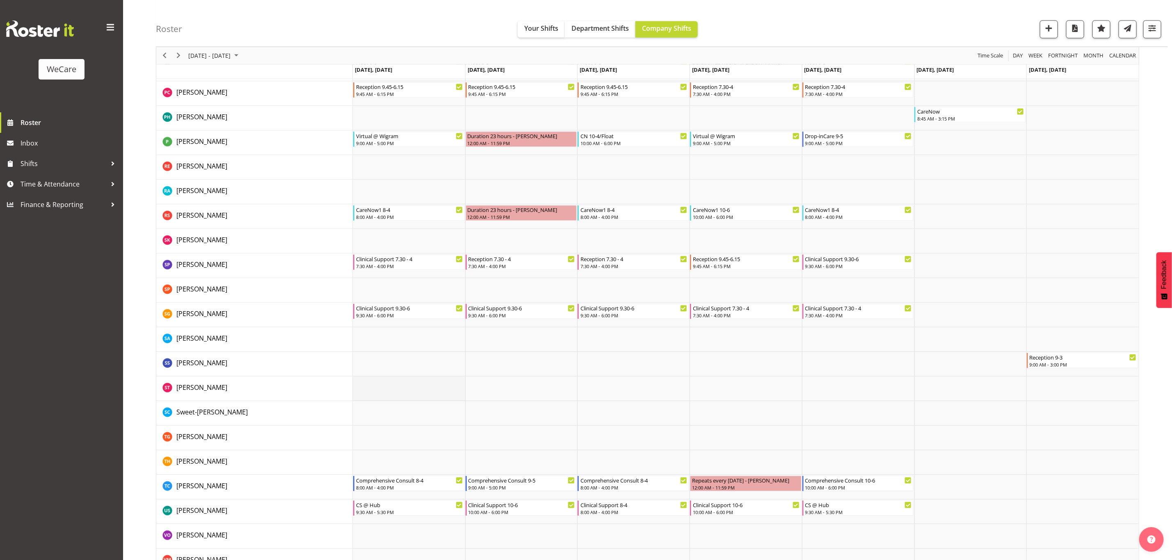
scroll to position [1220, 0]
